Goal: Information Seeking & Learning: Learn about a topic

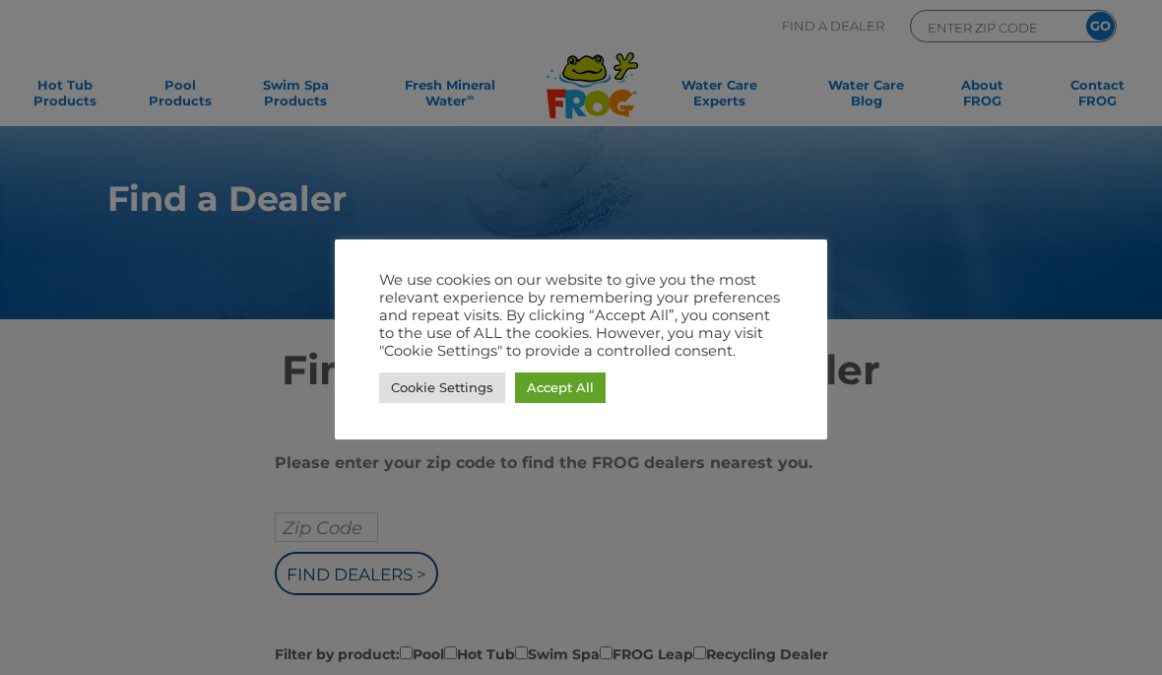
click at [419, 384] on link "Cookie Settings" at bounding box center [442, 387] width 126 height 31
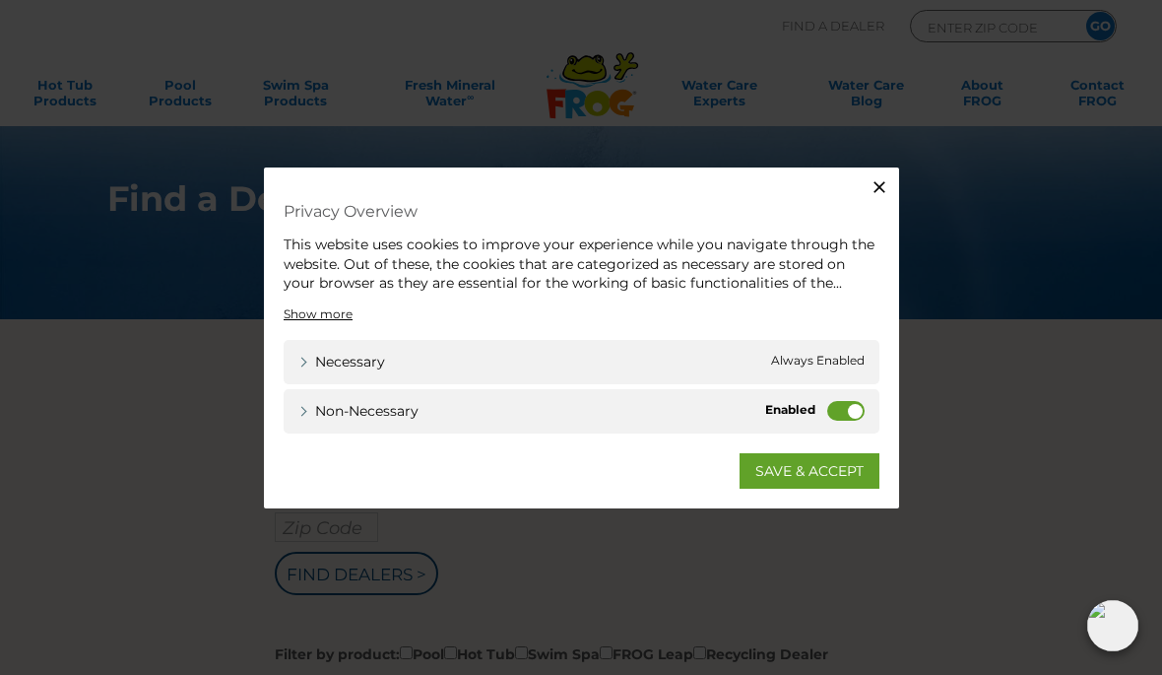
click at [847, 412] on label "Non-necessary" at bounding box center [845, 410] width 37 height 20
click at [0, 0] on input "Non-necessary" at bounding box center [0, 0] width 0 height 0
click at [824, 479] on link "SAVE & ACCEPT" at bounding box center [810, 469] width 140 height 35
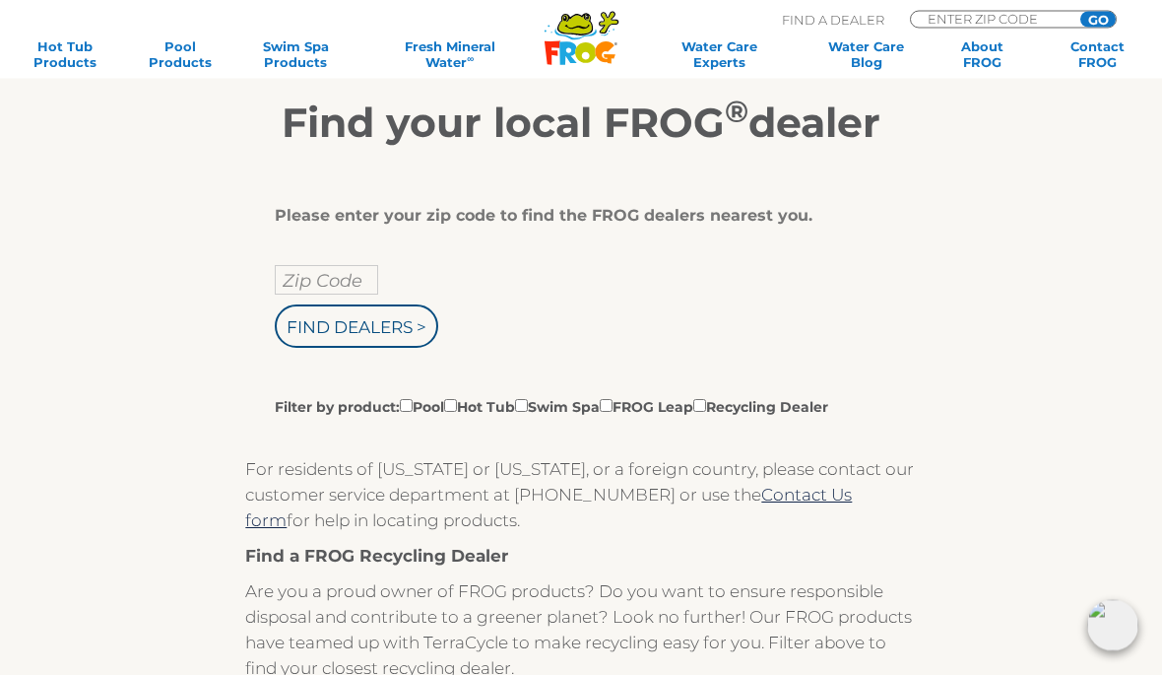
scroll to position [86, 0]
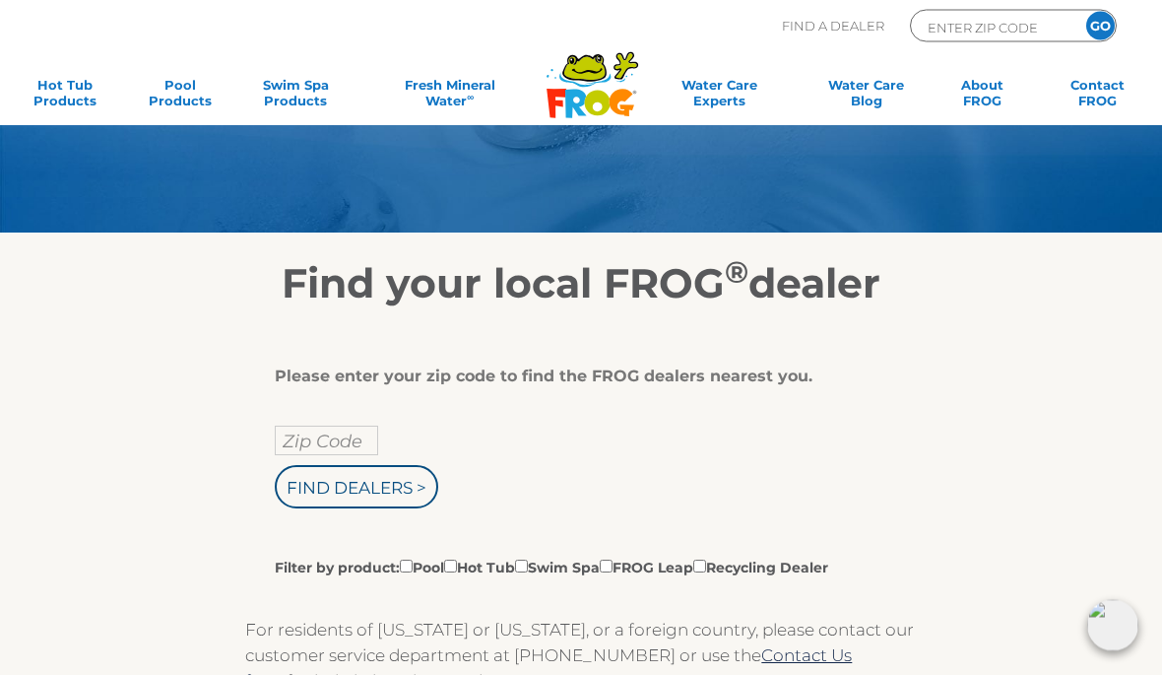
click at [301, 434] on input "Zip Code" at bounding box center [326, 441] width 103 height 30
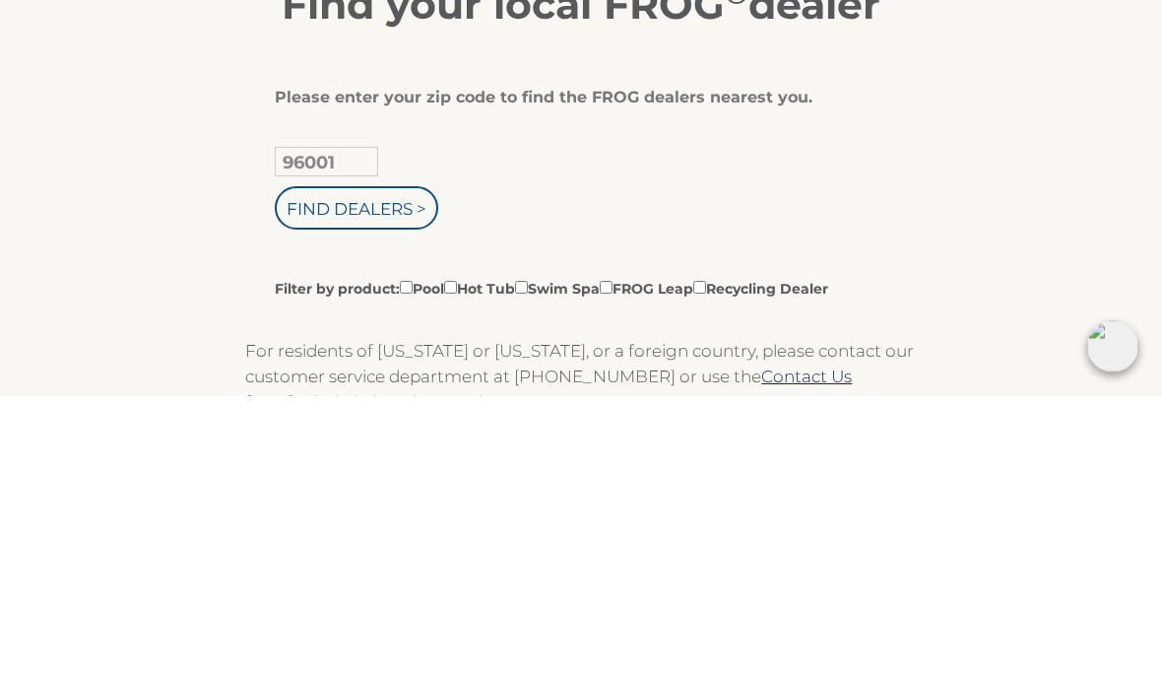
type input "96001"
click at [359, 466] on input "Find Dealers >" at bounding box center [356, 487] width 163 height 43
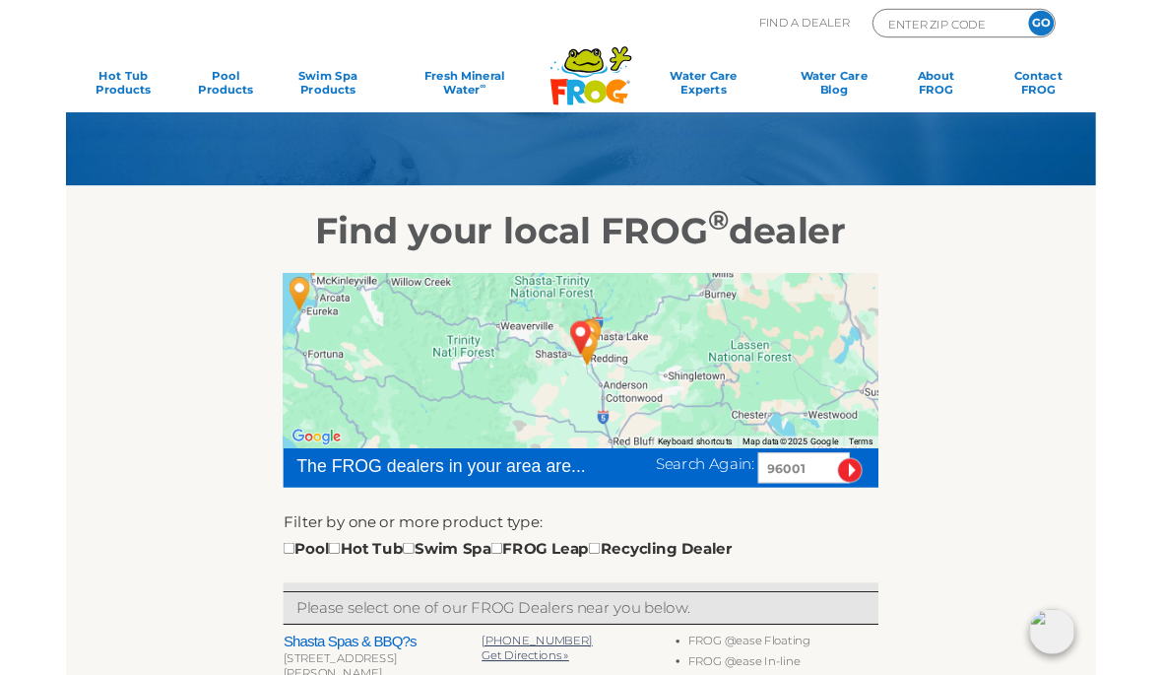
scroll to position [111, 0]
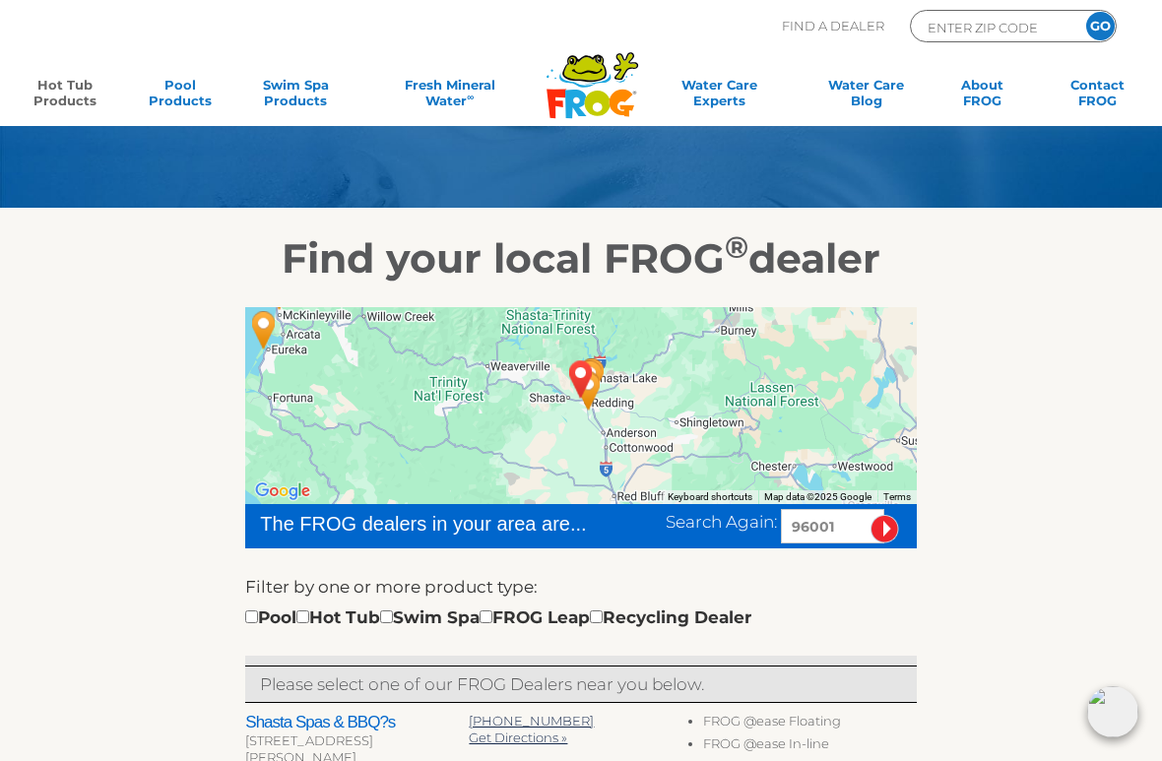
click at [61, 78] on link "Hot Tub Products" at bounding box center [65, 96] width 90 height 39
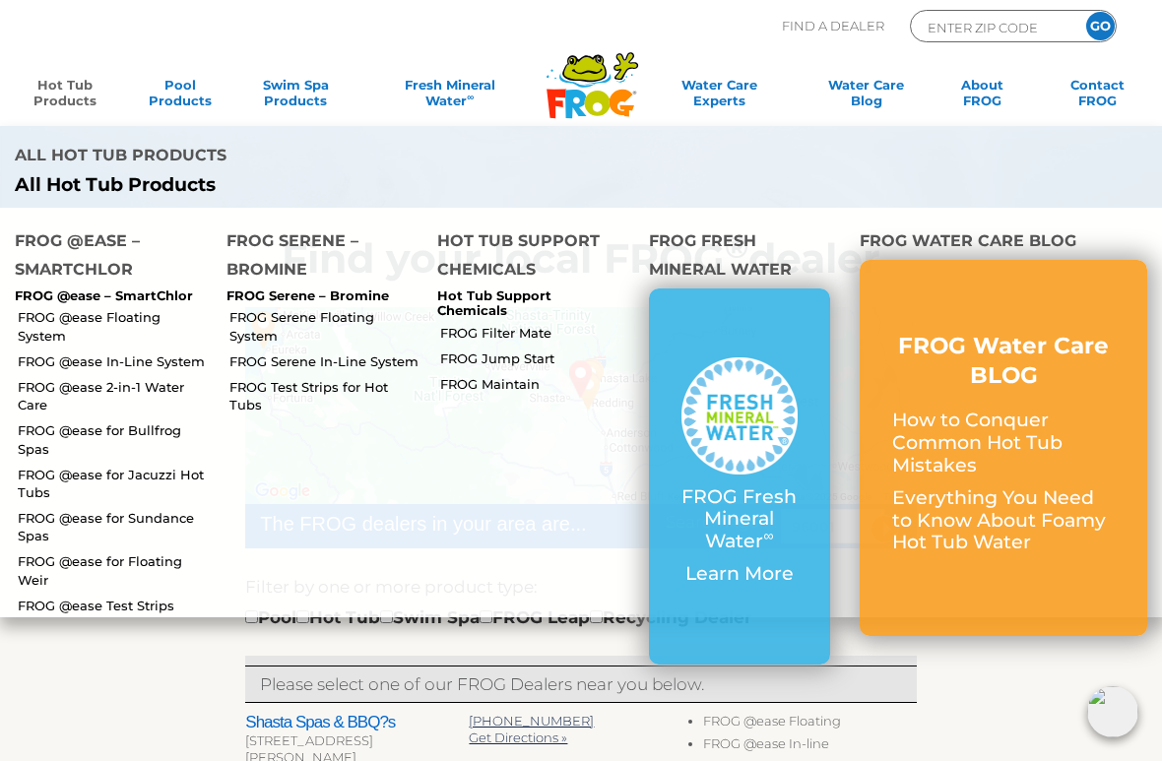
click at [132, 308] on link "FROG @ease Floating System" at bounding box center [115, 325] width 194 height 35
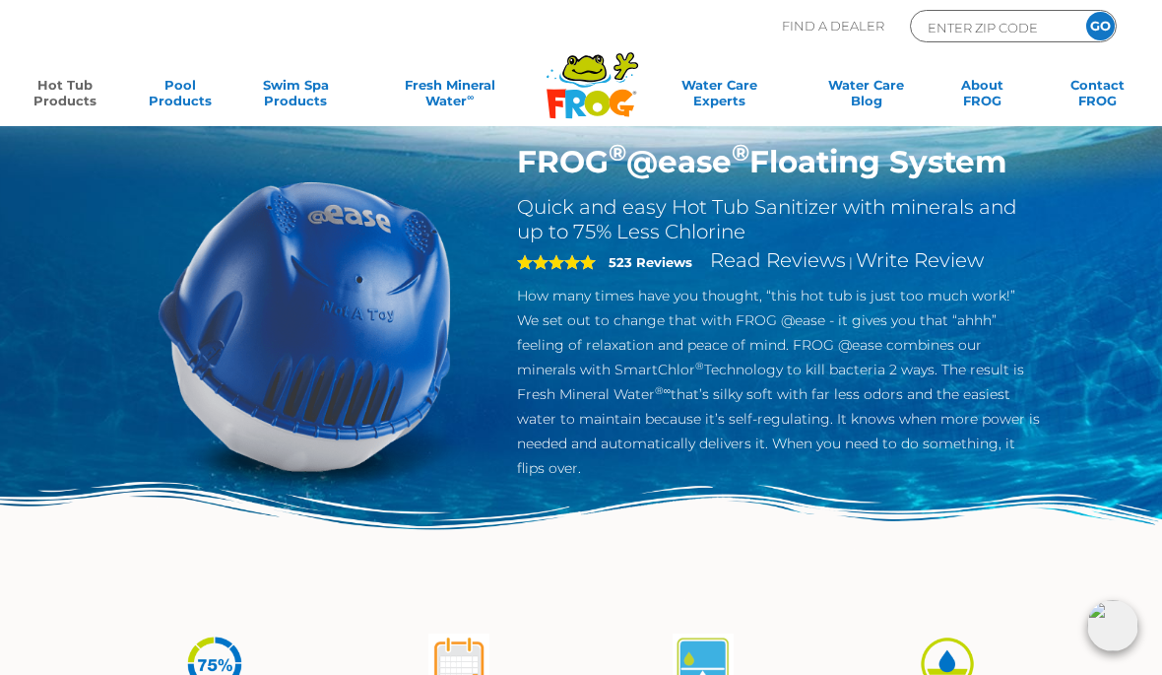
scroll to position [44, 0]
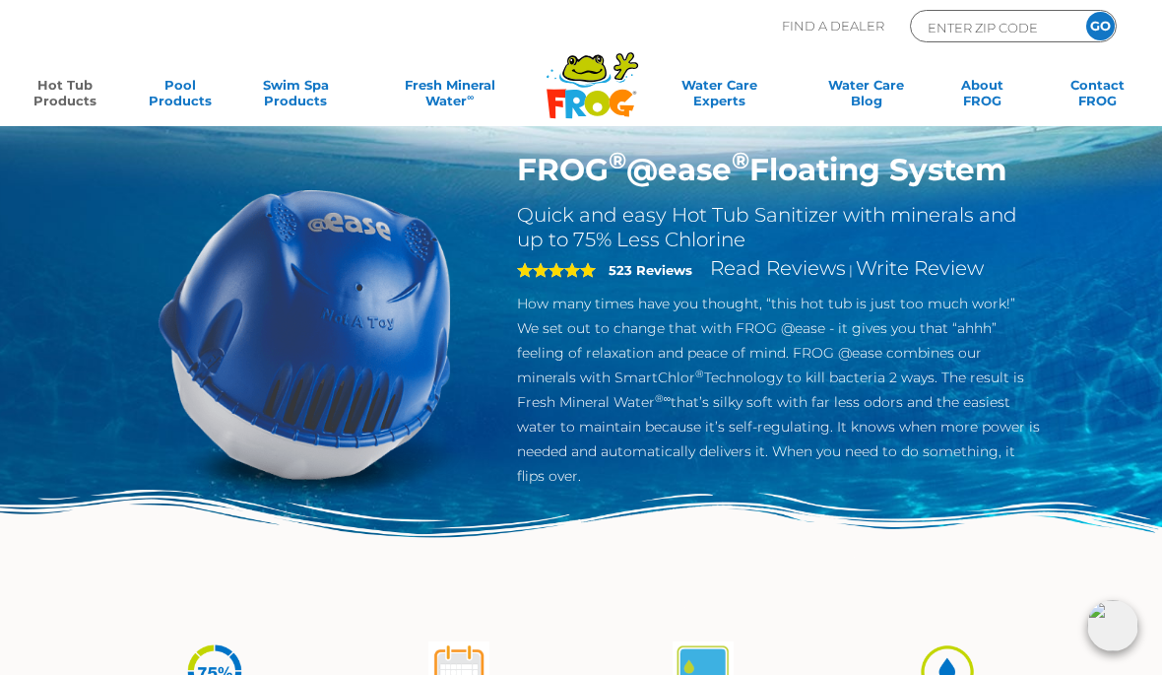
click at [1135, 358] on div "FROG ® @ease ® Floating System Quick and easy Hot Tub Sanitizer with minerals a…" at bounding box center [581, 286] width 1162 height 661
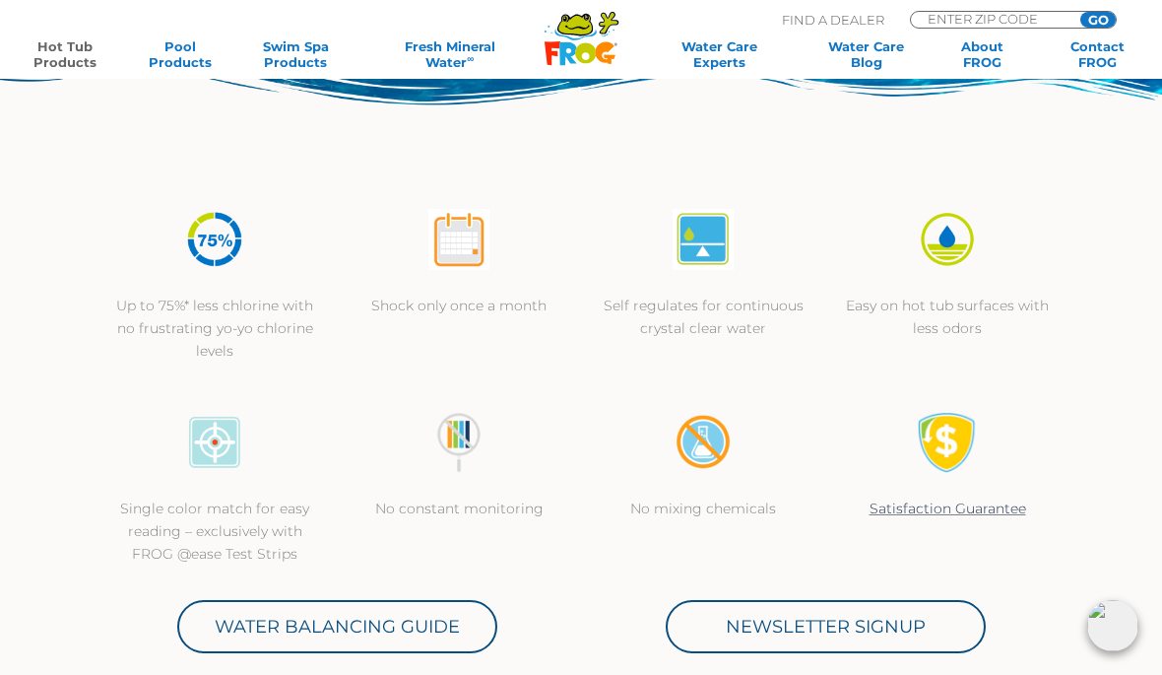
scroll to position [0, 0]
